Goal: Information Seeking & Learning: Learn about a topic

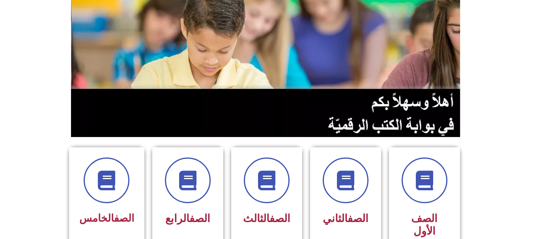
scroll to position [75, 0]
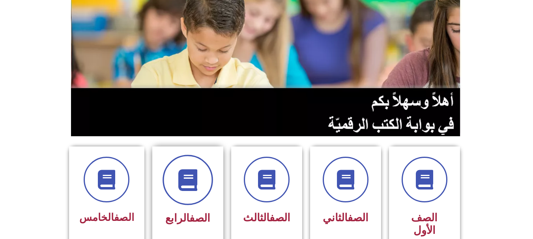
click at [189, 187] on icon at bounding box center [188, 181] width 22 height 22
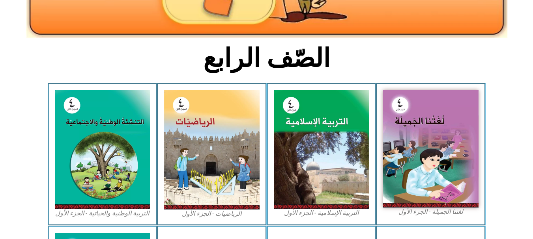
scroll to position [163, 0]
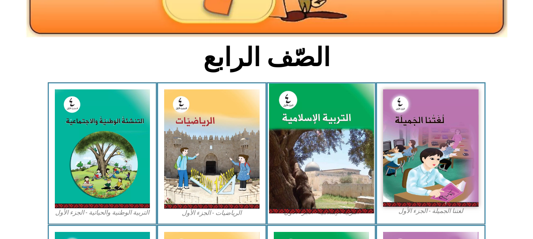
click at [292, 154] on img at bounding box center [321, 149] width 105 height 131
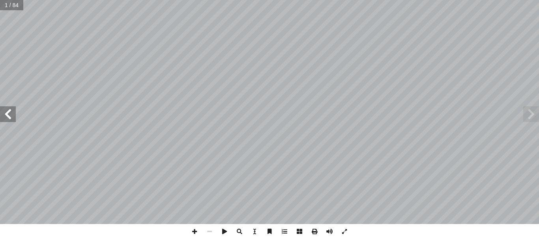
click at [9, 118] on span at bounding box center [8, 115] width 16 height 16
click at [530, 121] on span at bounding box center [531, 115] width 16 height 16
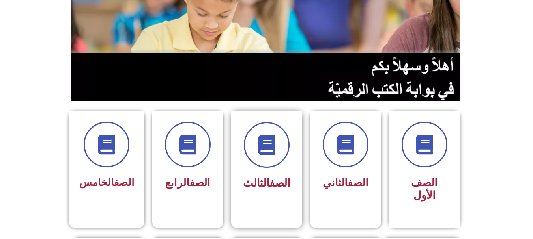
scroll to position [111, 0]
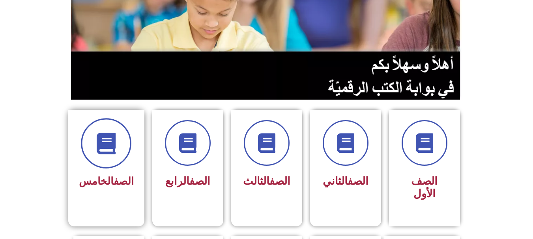
click at [112, 148] on icon at bounding box center [106, 144] width 22 height 22
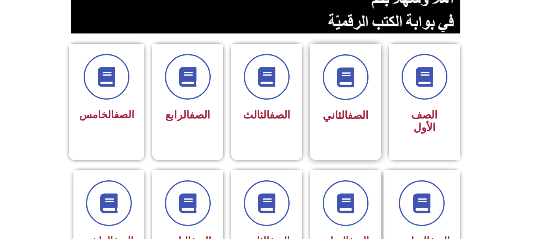
scroll to position [180, 0]
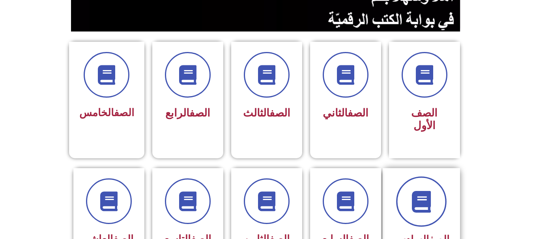
click at [425, 193] on icon at bounding box center [421, 202] width 22 height 22
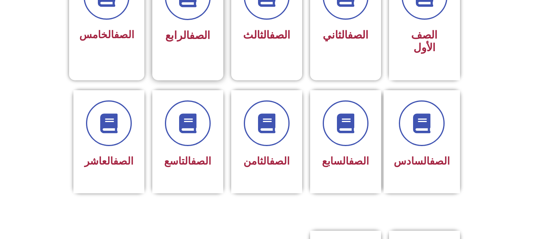
scroll to position [258, 0]
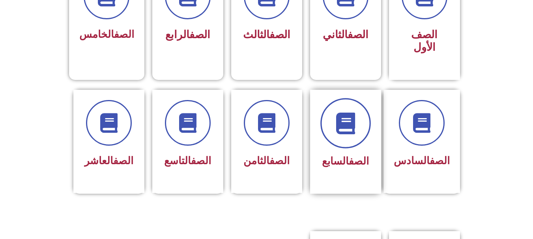
click at [352, 114] on icon at bounding box center [346, 123] width 22 height 22
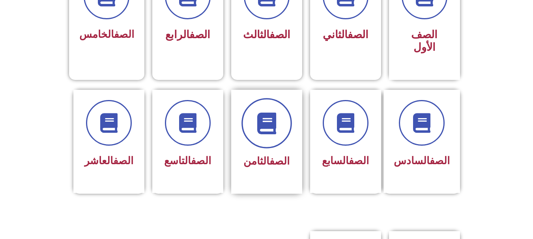
click at [273, 126] on span at bounding box center [266, 123] width 50 height 50
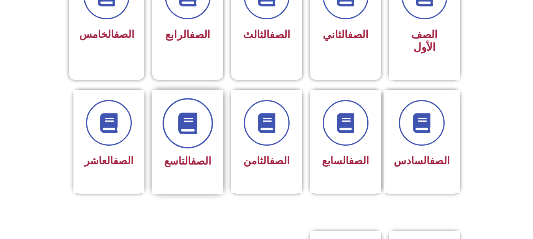
click at [195, 112] on icon at bounding box center [188, 123] width 22 height 22
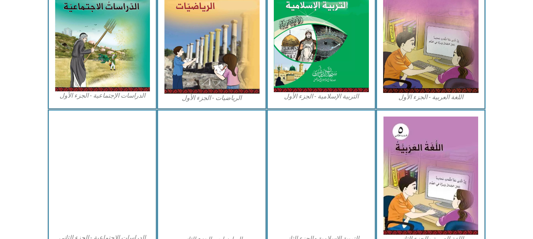
scroll to position [285, 0]
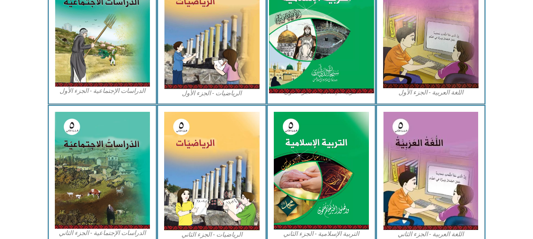
click at [304, 70] on img at bounding box center [321, 28] width 105 height 131
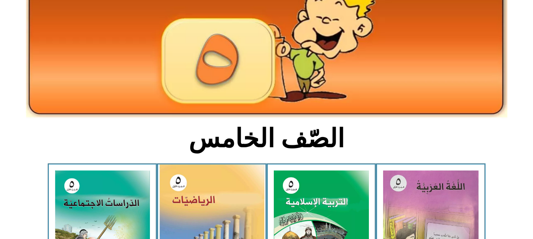
scroll to position [80, 0]
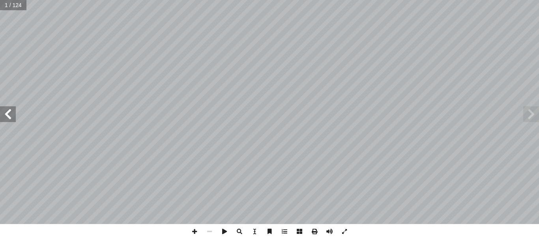
click at [14, 114] on span at bounding box center [8, 115] width 16 height 16
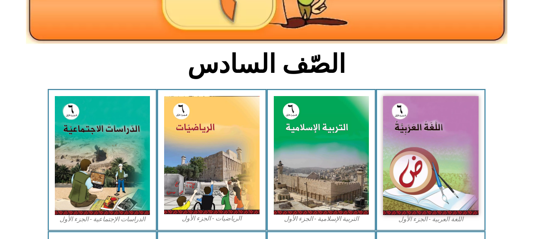
scroll to position [158, 0]
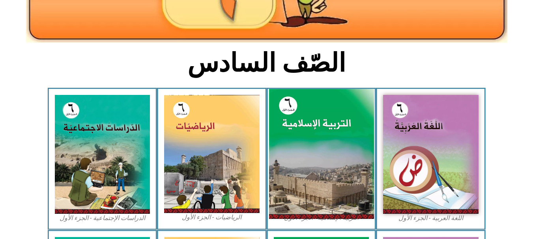
click at [333, 193] on img at bounding box center [321, 154] width 105 height 131
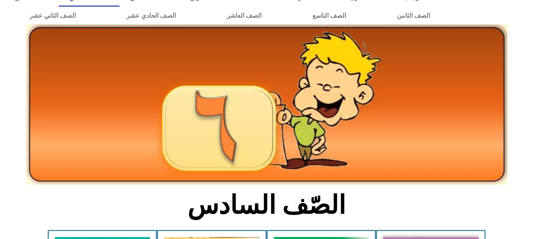
scroll to position [10, 0]
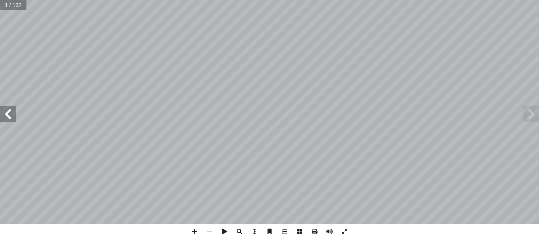
click at [12, 118] on span at bounding box center [8, 115] width 16 height 16
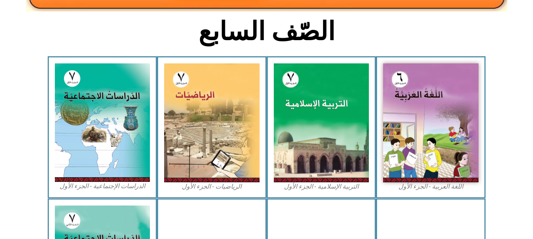
scroll to position [189, 0]
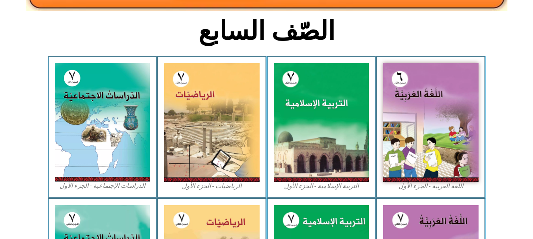
click at [352, 114] on img at bounding box center [321, 122] width 95 height 119
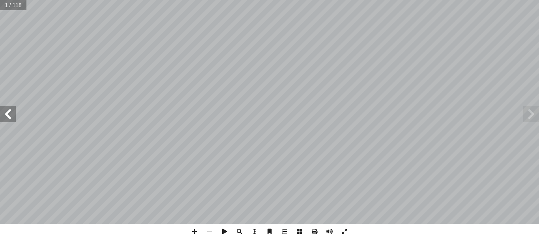
click at [8, 116] on span at bounding box center [8, 115] width 16 height 16
click at [539, 113] on span at bounding box center [531, 115] width 16 height 16
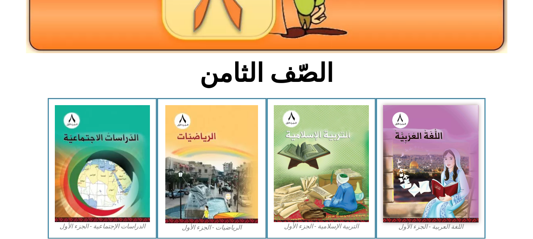
scroll to position [147, 0]
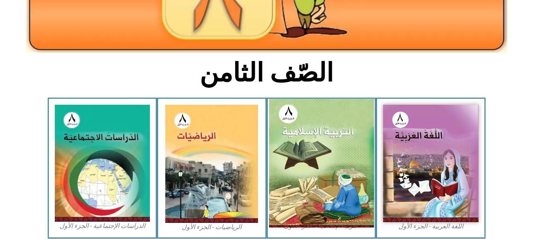
click at [305, 129] on img at bounding box center [321, 163] width 105 height 129
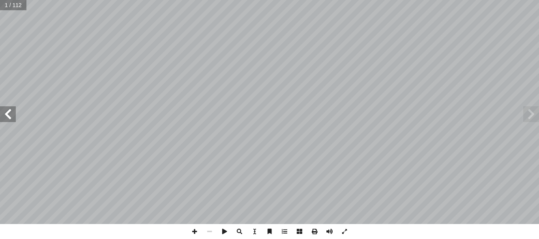
click at [7, 121] on span at bounding box center [8, 115] width 16 height 16
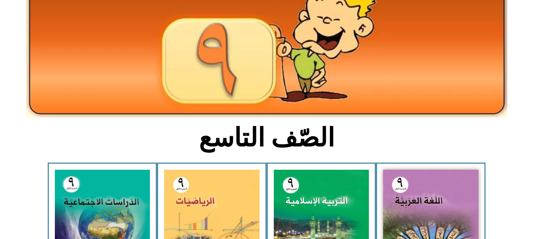
scroll to position [83, 0]
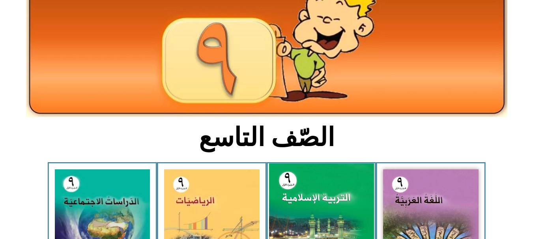
click at [305, 191] on img at bounding box center [321, 229] width 105 height 130
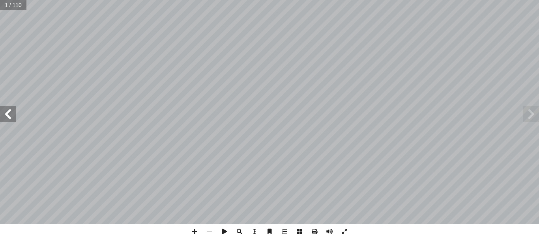
click at [3, 118] on span at bounding box center [8, 115] width 16 height 16
